Goal: Find specific page/section: Find specific page/section

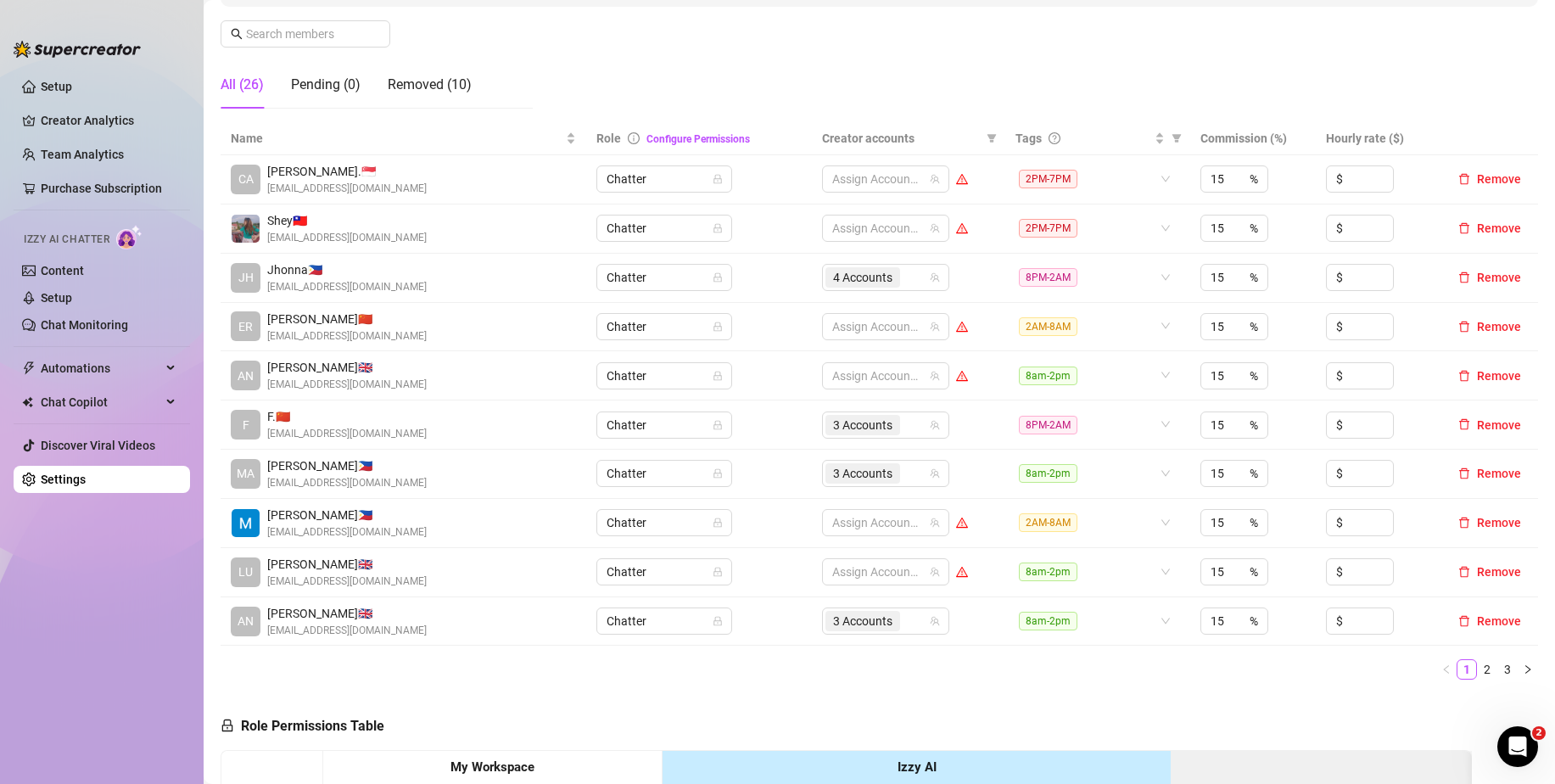
scroll to position [424, 0]
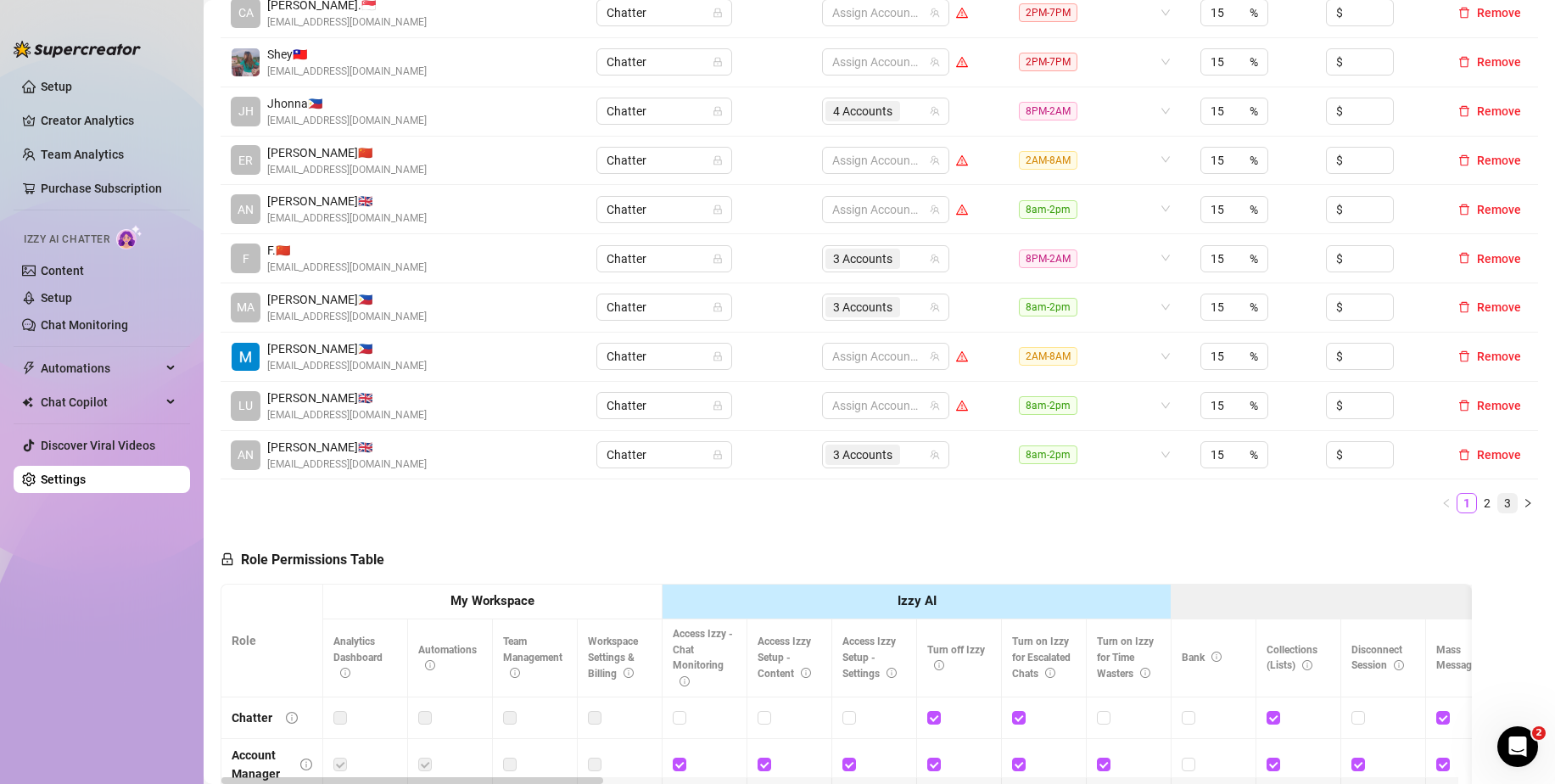
click at [1498, 502] on link "3" at bounding box center [1508, 504] width 19 height 19
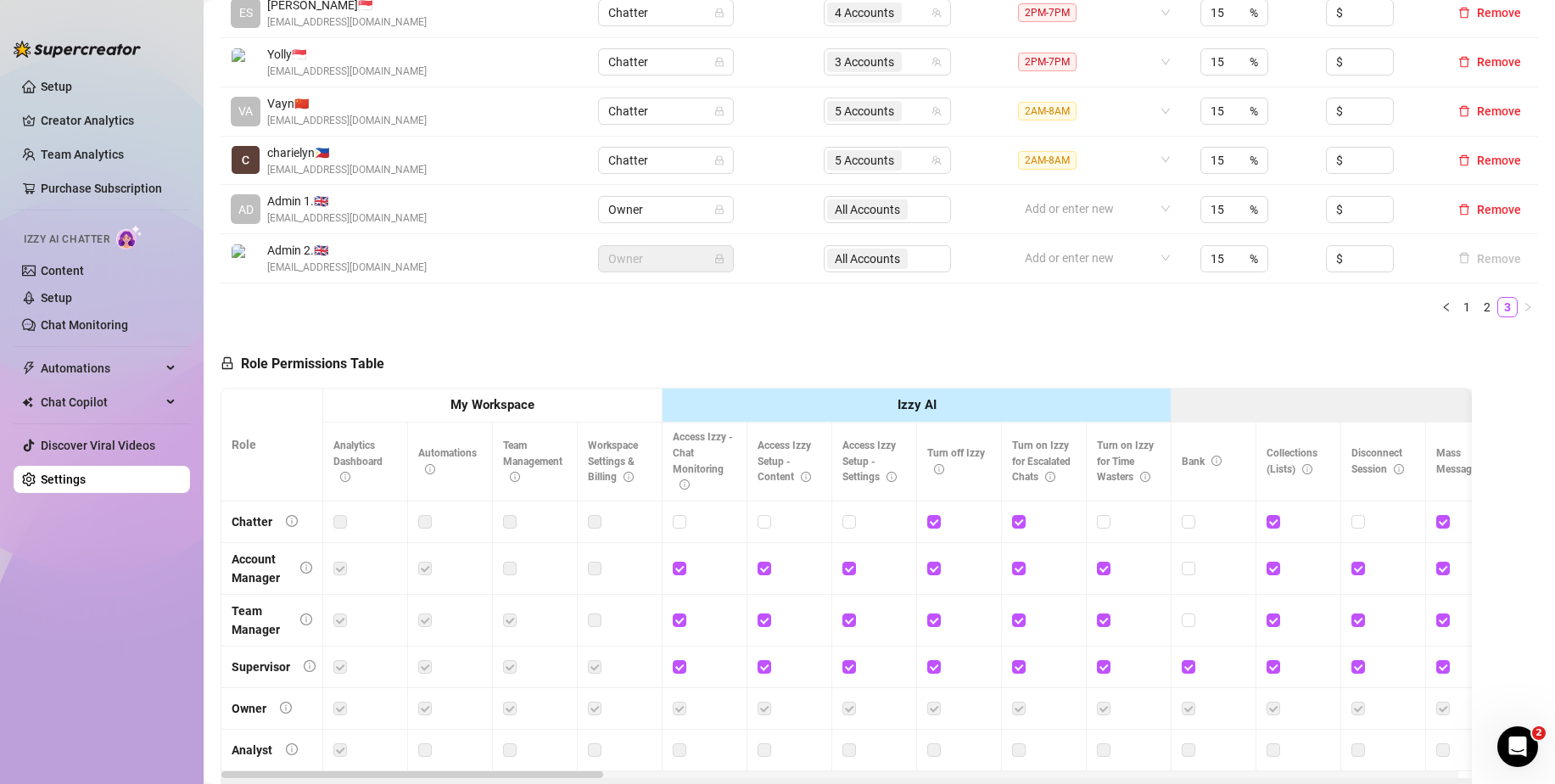
scroll to position [339, 0]
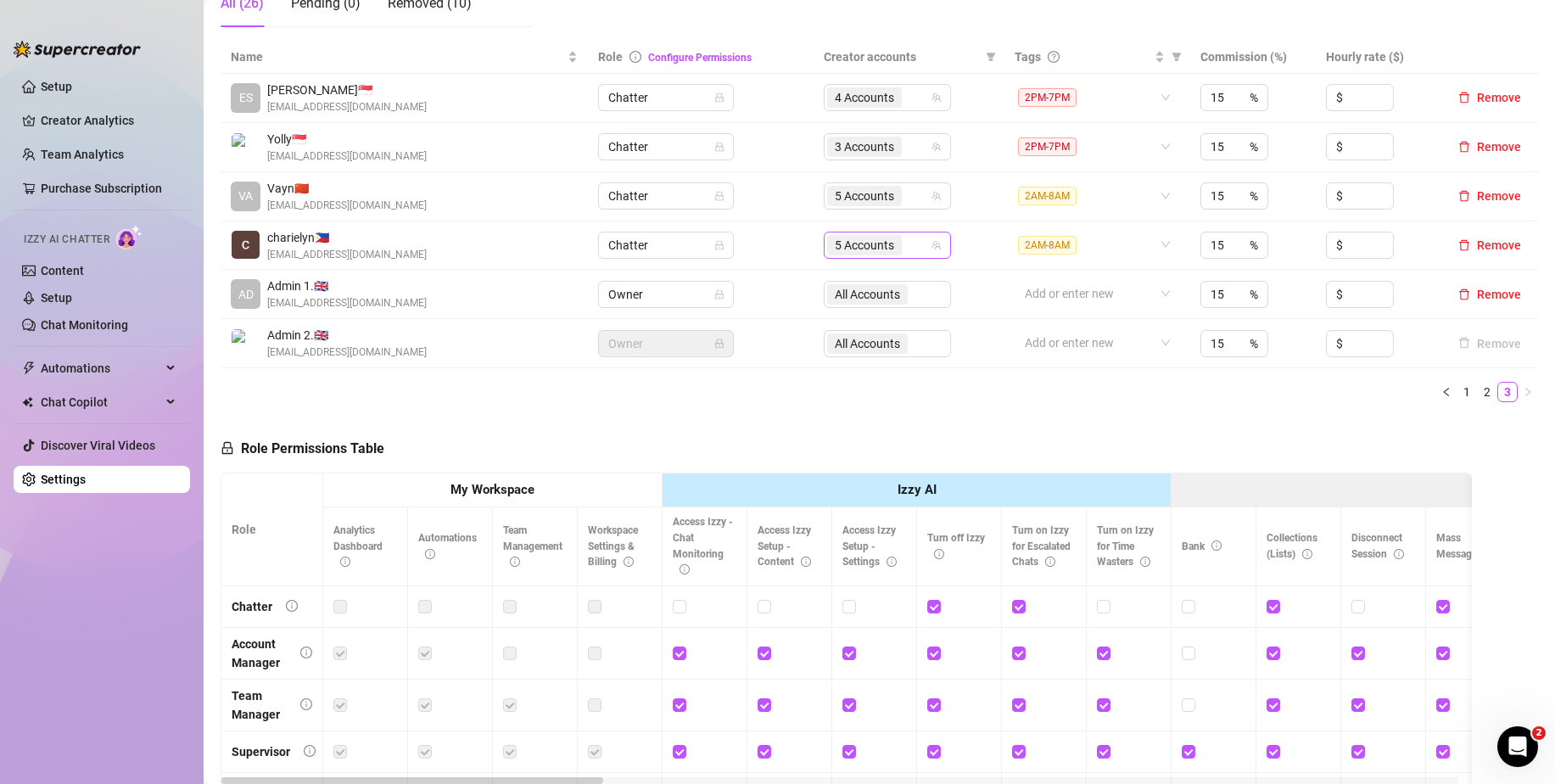
click at [908, 254] on div "5 Accounts" at bounding box center [879, 244] width 102 height 24
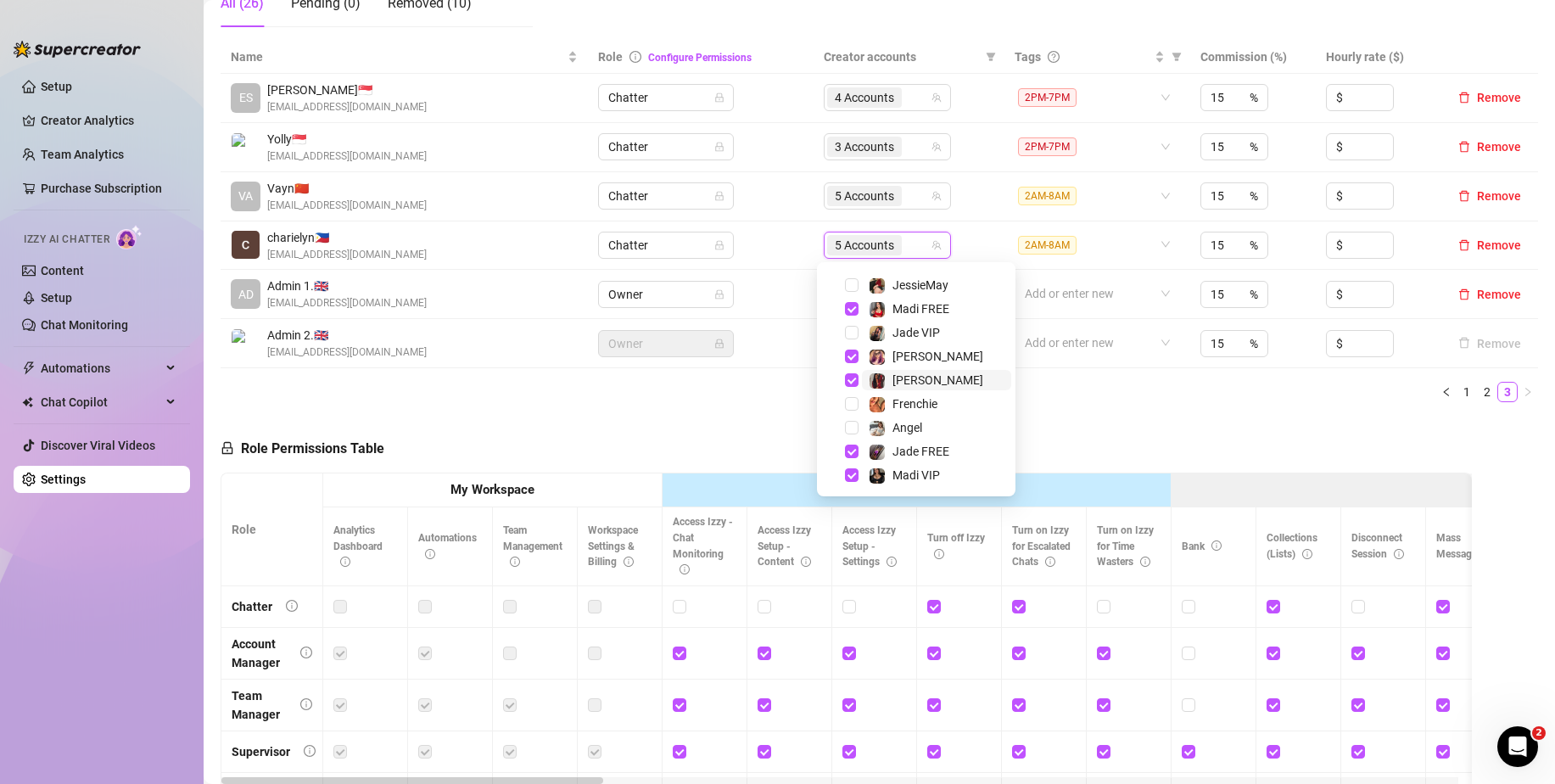
scroll to position [163, 0]
click at [852, 452] on span "Select tree node" at bounding box center [851, 451] width 13 height 13
click at [851, 332] on span "Select tree node" at bounding box center [851, 331] width 13 height 13
click at [1157, 422] on div "Role Permissions Table Role My Workspace Izzy AI OnlyFans Side Menu OnlyFans Ch…" at bounding box center [847, 660] width 1252 height 489
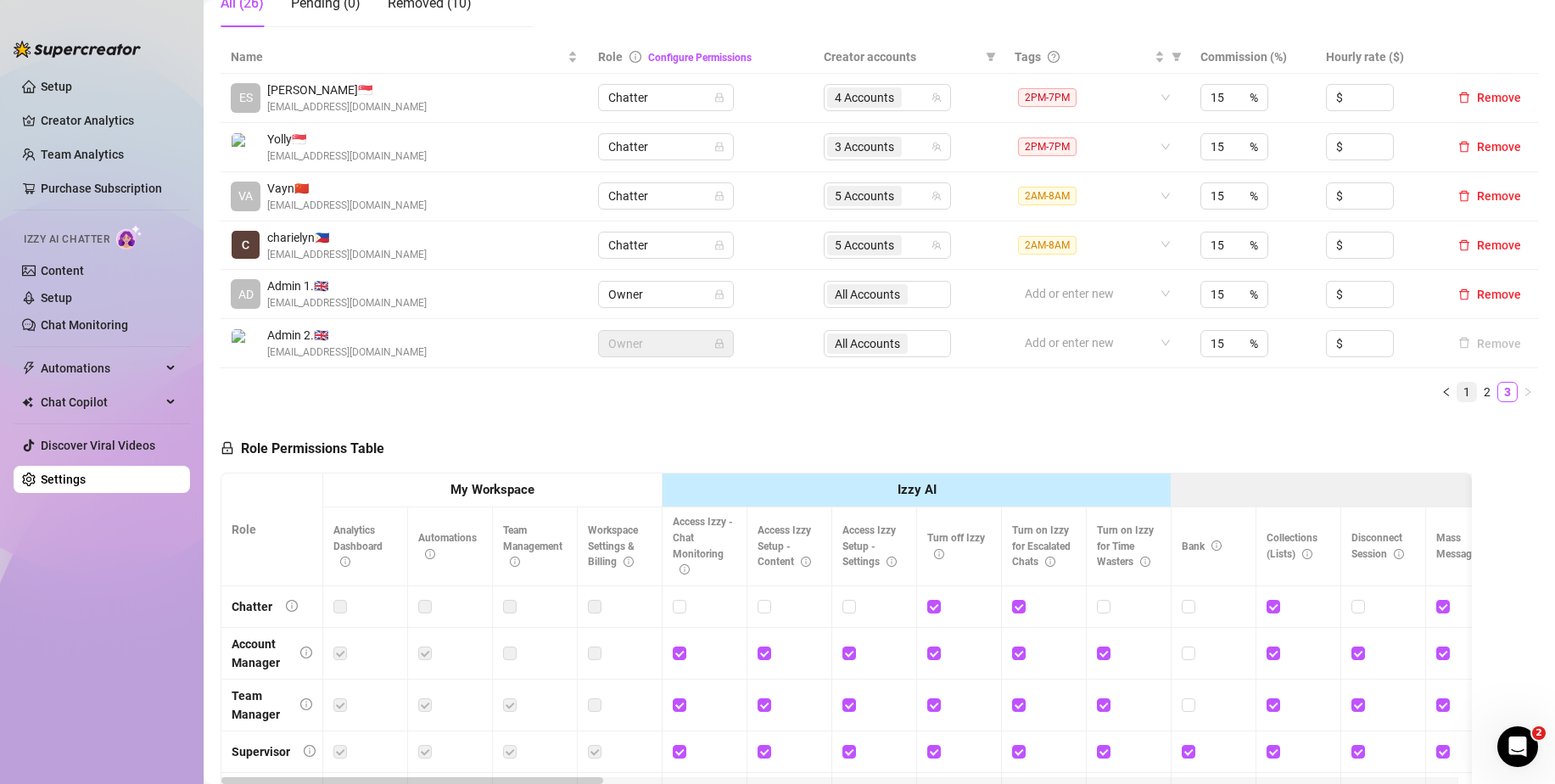
click at [1457, 387] on link "1" at bounding box center [1467, 392] width 19 height 19
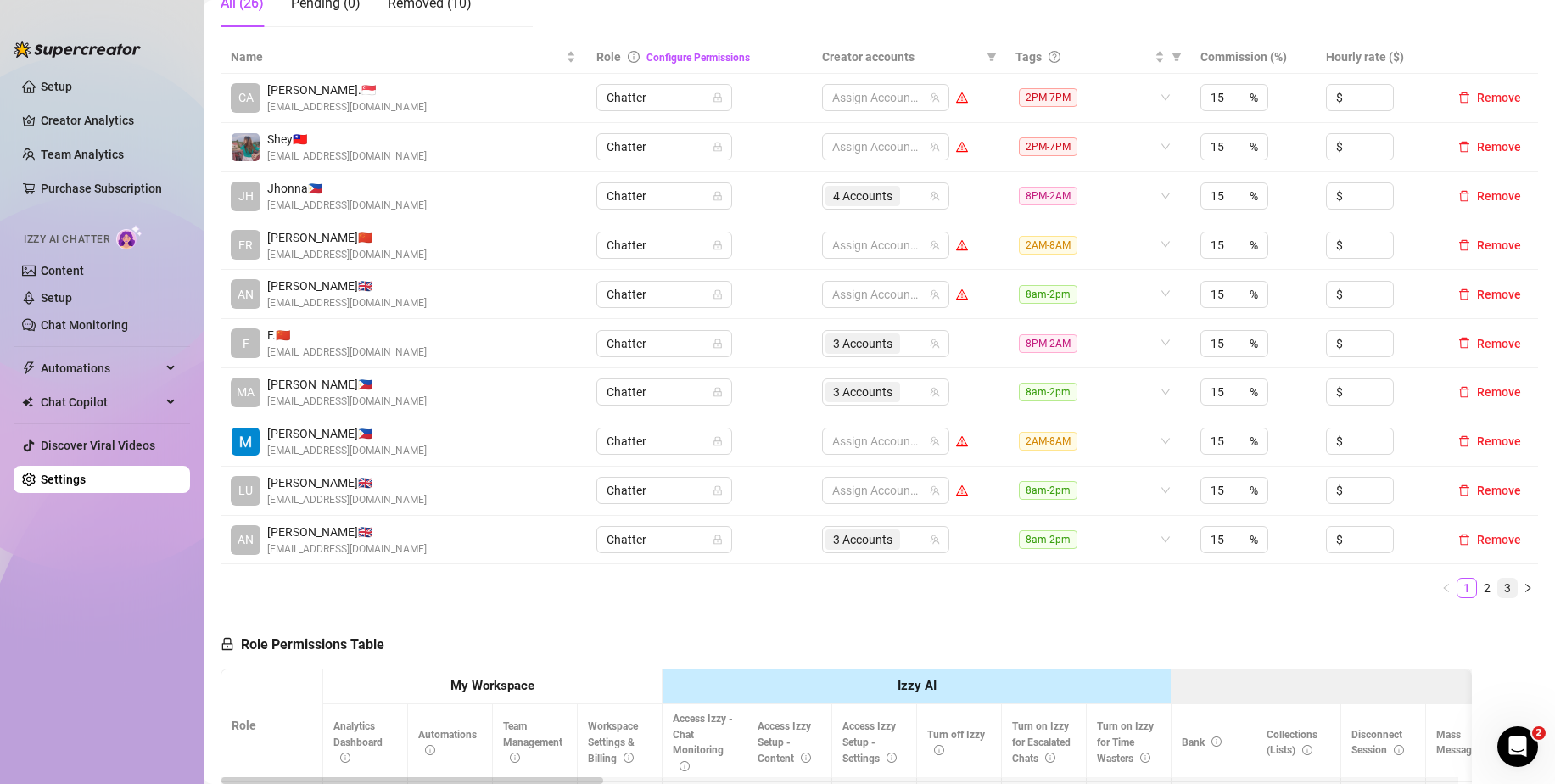
click at [1500, 589] on link "3" at bounding box center [1508, 588] width 19 height 19
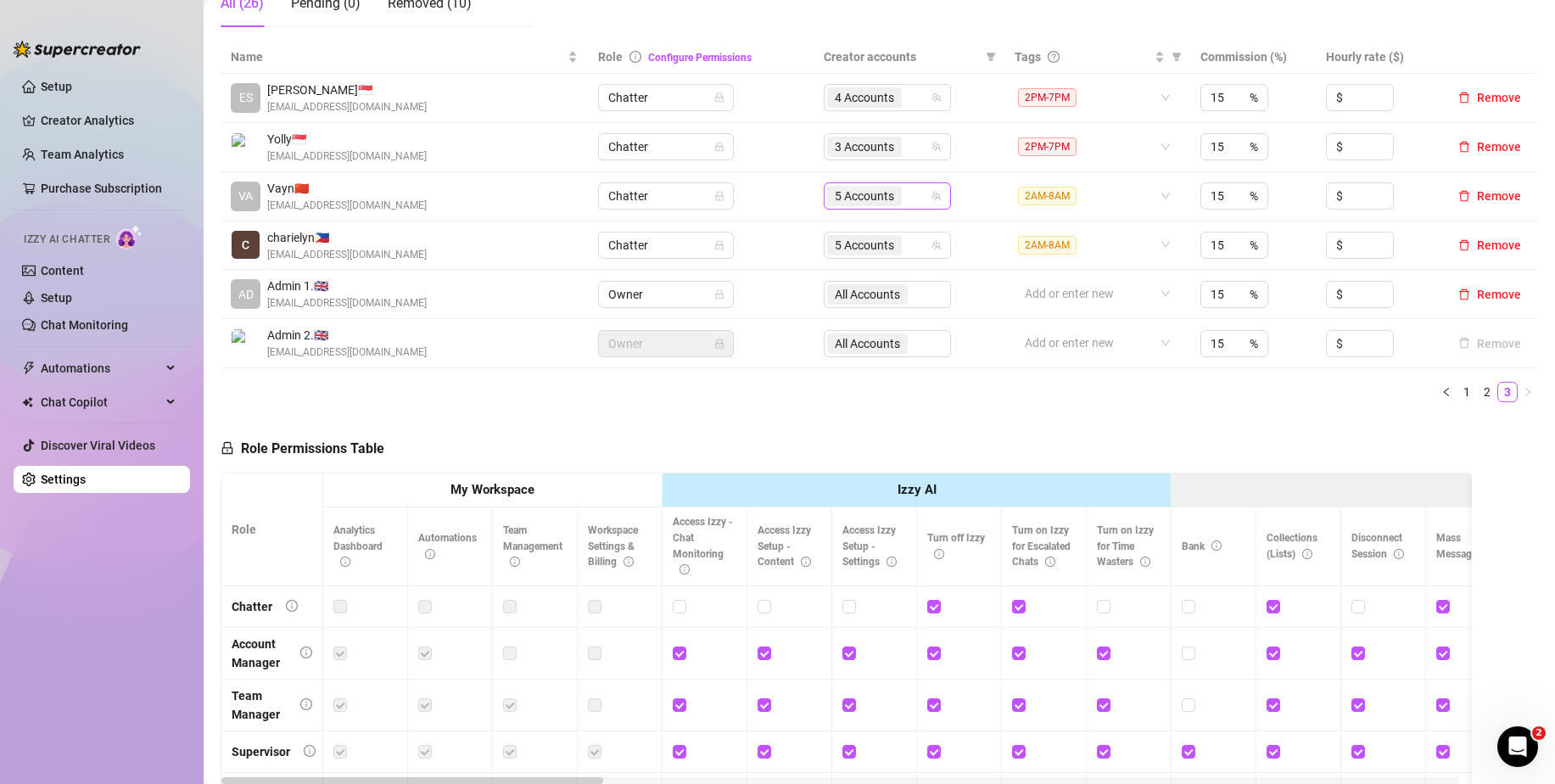
click at [914, 194] on div "5 Accounts" at bounding box center [879, 195] width 102 height 24
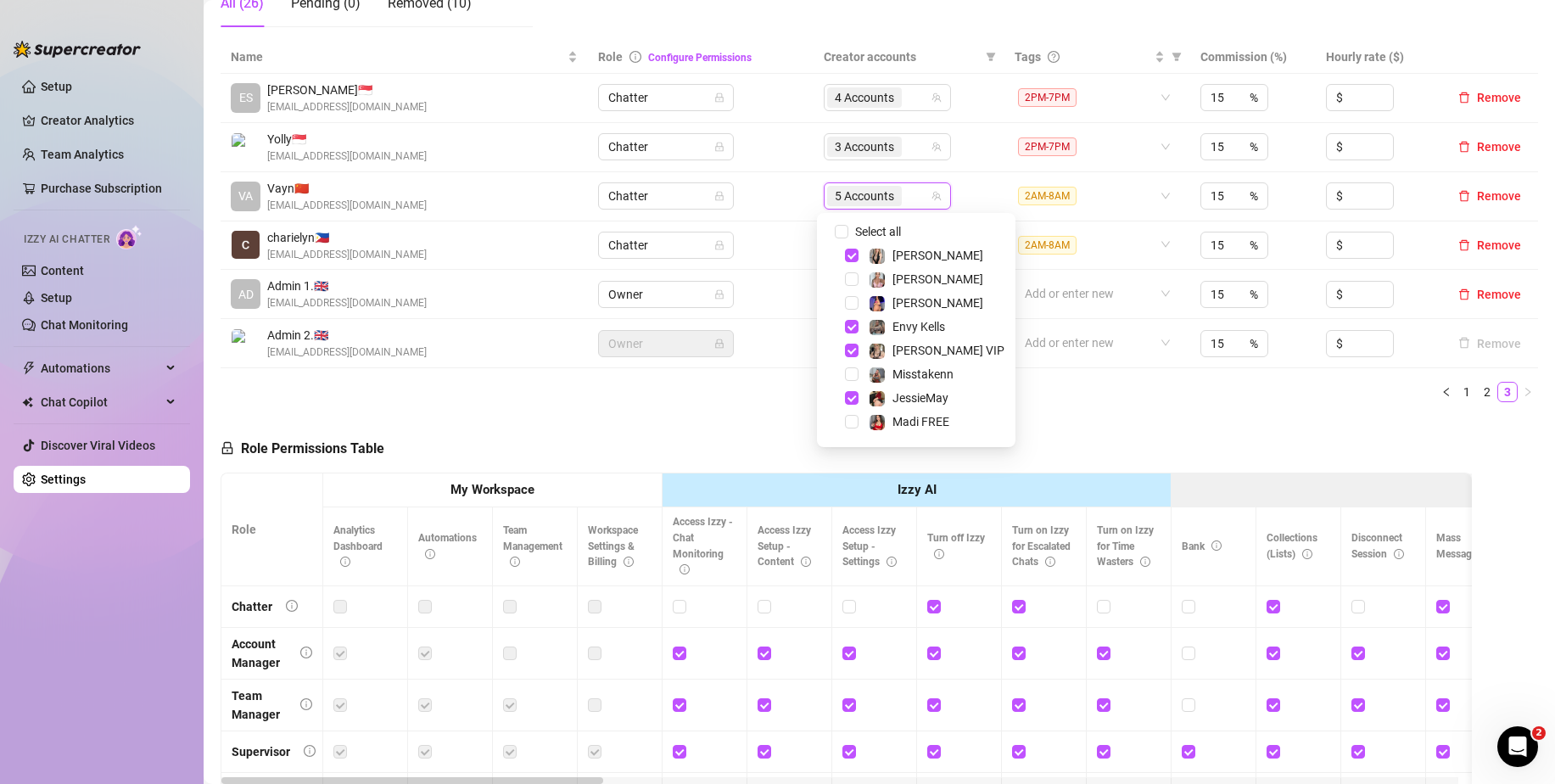
scroll to position [85, 0]
click at [373, 419] on div "Role Permissions Table" at bounding box center [302, 444] width 164 height 57
